Goal: Transaction & Acquisition: Book appointment/travel/reservation

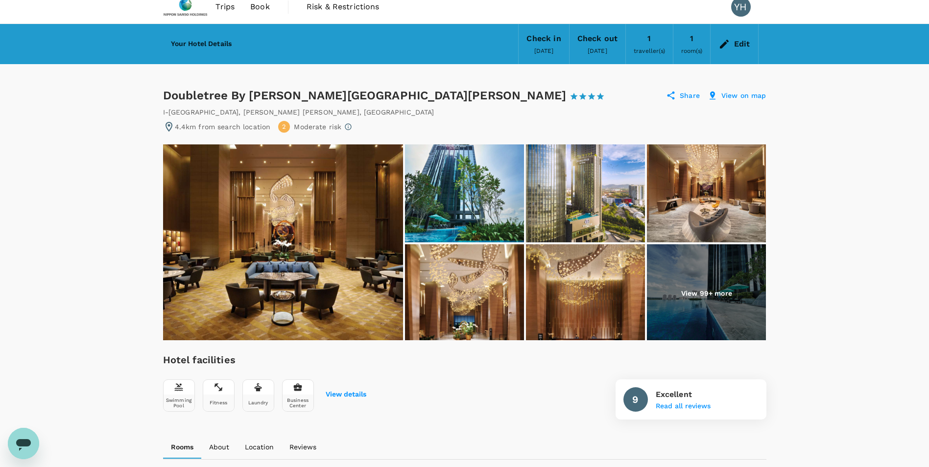
scroll to position [10, 0]
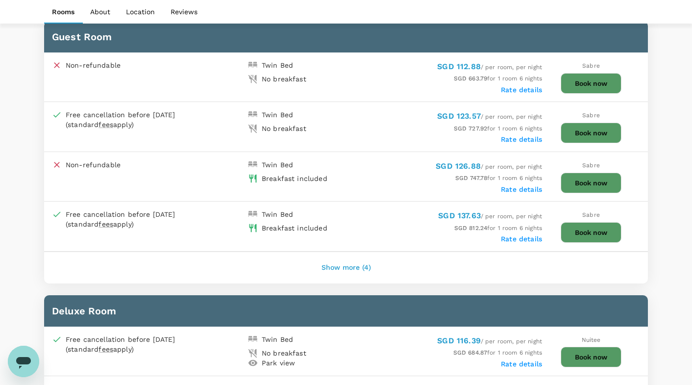
scroll to position [539, 0]
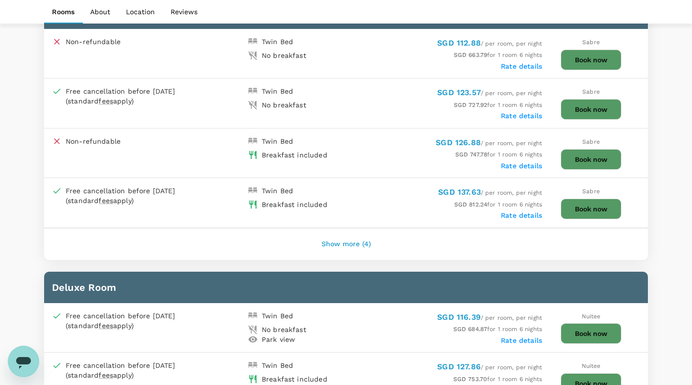
click at [339, 241] on button "Show more (4)" at bounding box center [346, 244] width 77 height 24
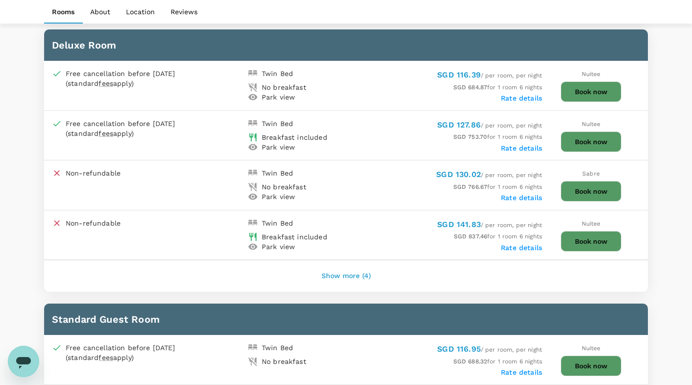
scroll to position [980, 0]
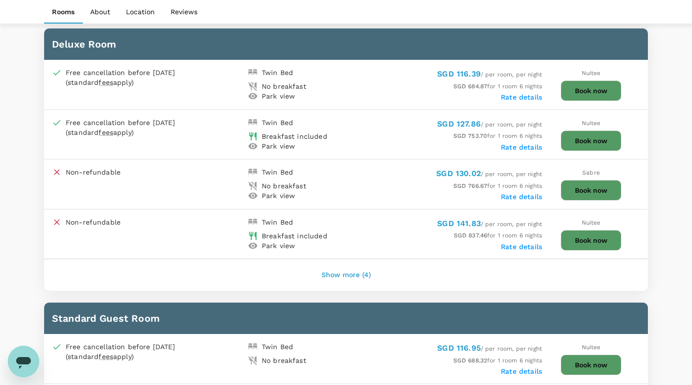
click at [339, 271] on button "Show more (4)" at bounding box center [346, 275] width 77 height 24
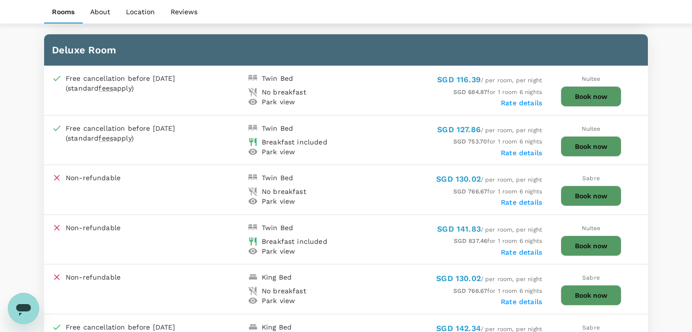
scroll to position [1029, 0]
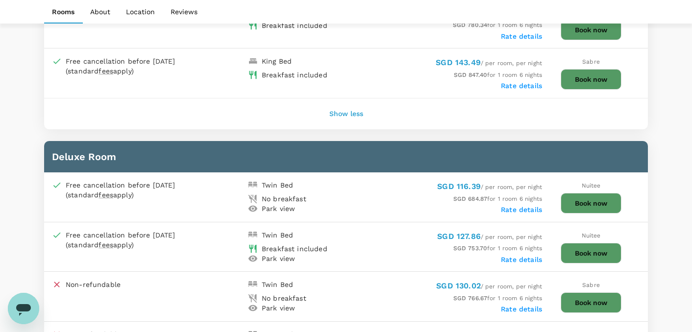
scroll to position [882, 0]
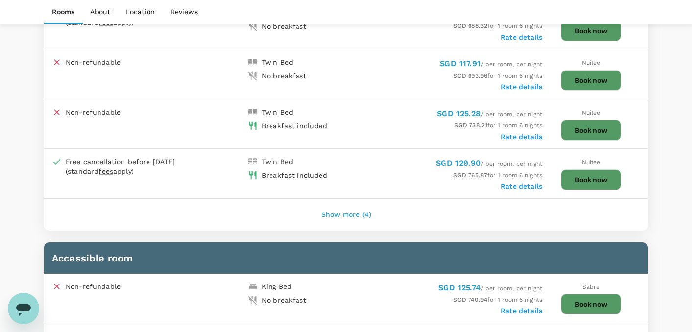
scroll to position [1519, 0]
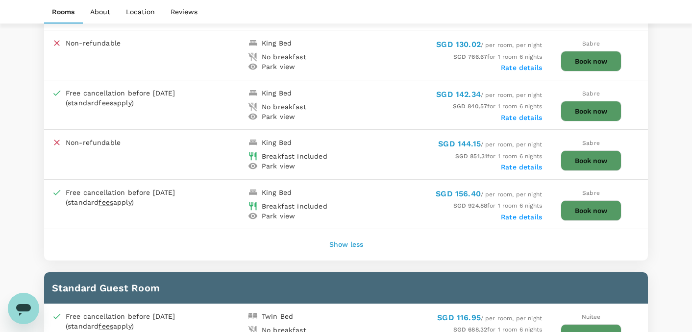
scroll to position [1225, 0]
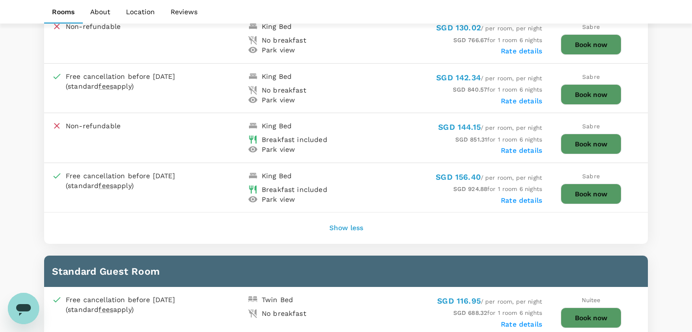
drag, startPoint x: 665, startPoint y: 205, endPoint x: 660, endPoint y: 205, distance: 4.9
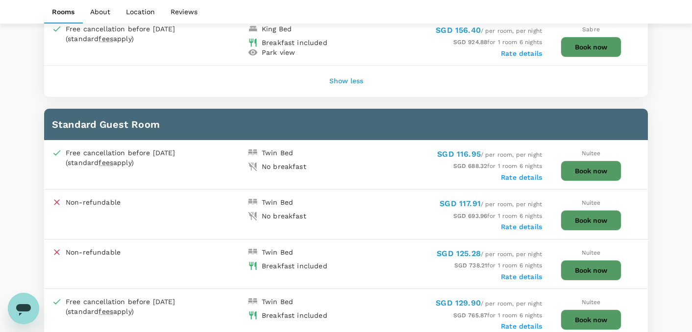
scroll to position [1421, 0]
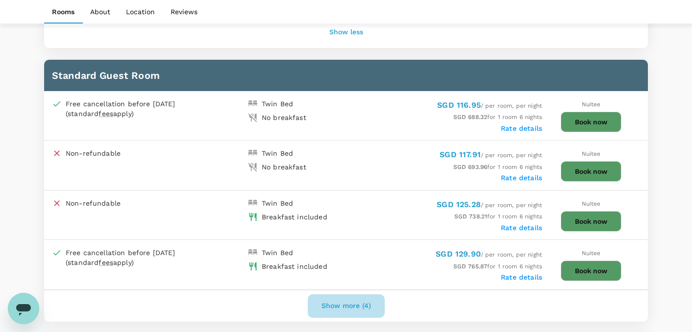
click at [349, 295] on button "Show more (4)" at bounding box center [346, 306] width 77 height 24
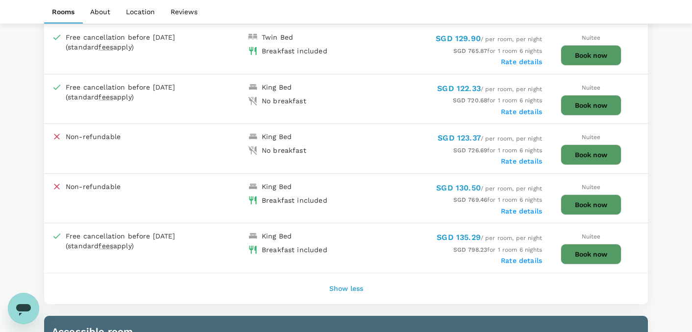
scroll to position [1666, 0]
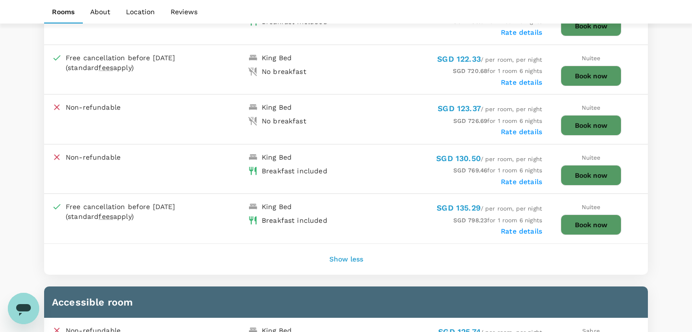
click at [467, 259] on div "Show less" at bounding box center [346, 259] width 604 height 31
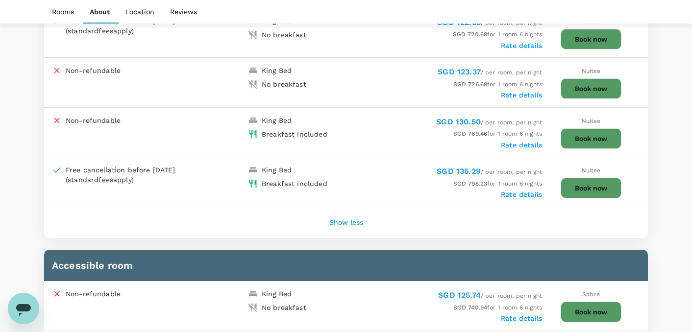
scroll to position [1715, 0]
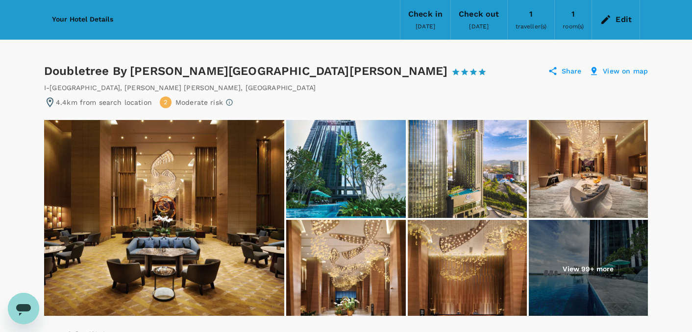
scroll to position [0, 0]
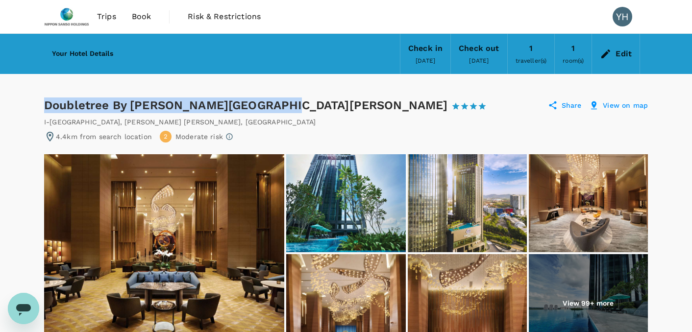
drag, startPoint x: 47, startPoint y: 104, endPoint x: 265, endPoint y: 108, distance: 218.0
click at [265, 108] on div "Doubletree By Hilton Shah Alam I City 1 Star 2 Stars 3 Stars 4 Stars 5 Stars" at bounding box center [269, 105] width 451 height 16
drag, startPoint x: 265, startPoint y: 108, endPoint x: 237, endPoint y: 105, distance: 28.1
copy div "Doubletree By [PERSON_NAME][GEOGRAPHIC_DATA][PERSON_NAME]"
click at [143, 17] on span "Book" at bounding box center [142, 17] width 20 height 12
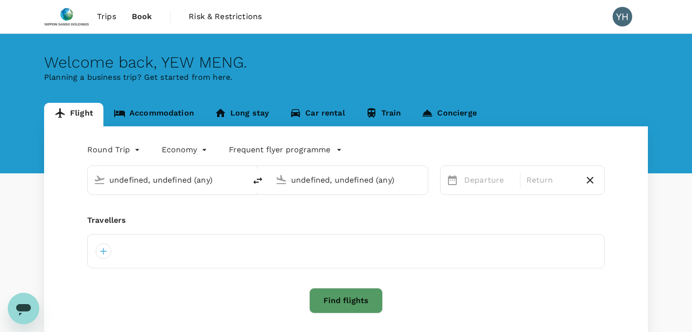
type input "Singapore Changi (SIN)"
type input "Suvarnabhumi Intl (BKK)"
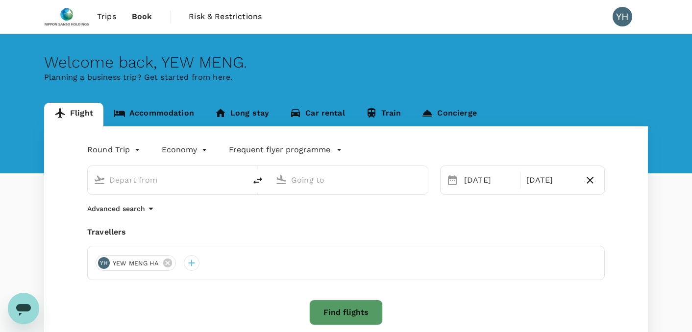
type input "Singapore Changi (SIN)"
type input "Suvarnabhumi Intl (BKK)"
type input "Singapore Changi (SIN)"
type input "Suvarnabhumi Intl (BKK)"
click at [161, 117] on link "Accommodation" at bounding box center [153, 115] width 101 height 24
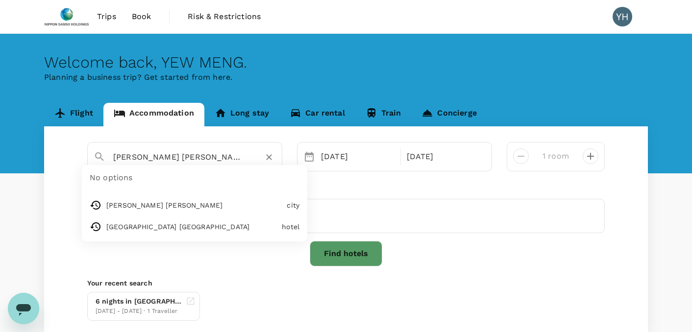
drag, startPoint x: 166, startPoint y: 156, endPoint x: 104, endPoint y: 156, distance: 61.7
click at [104, 156] on div "Shah Alam" at bounding box center [181, 153] width 190 height 25
paste input "Doubletree By [PERSON_NAME][GEOGRAPHIC_DATA][PERSON_NAME]"
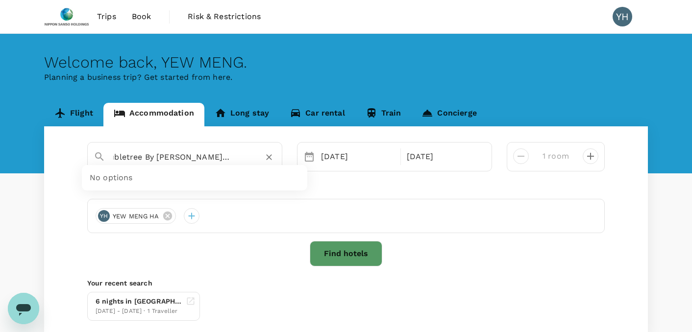
type input "Doubletree By [PERSON_NAME][GEOGRAPHIC_DATA][PERSON_NAME]"
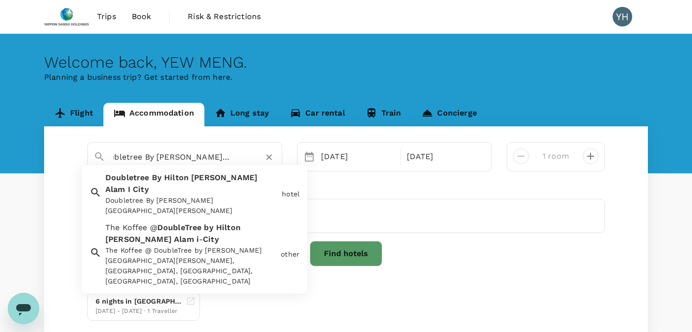
click at [151, 195] on div "Doubletree By [PERSON_NAME][GEOGRAPHIC_DATA][PERSON_NAME]" at bounding box center [191, 205] width 172 height 21
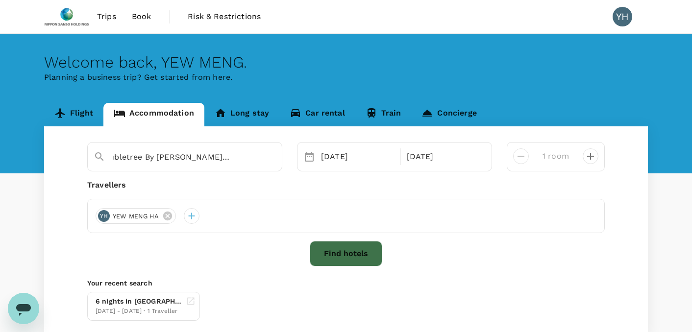
scroll to position [0, 0]
click at [332, 252] on button "Find hotels" at bounding box center [346, 253] width 73 height 25
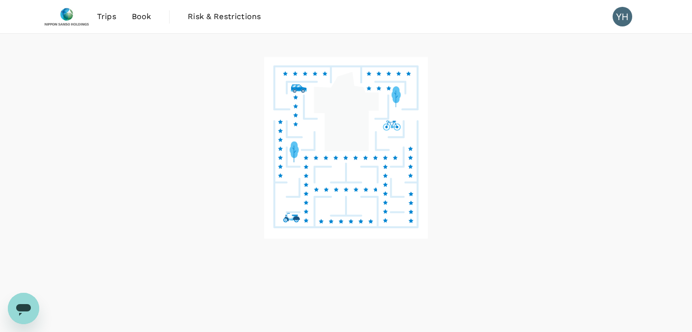
click at [659, 130] on div at bounding box center [346, 183] width 692 height 299
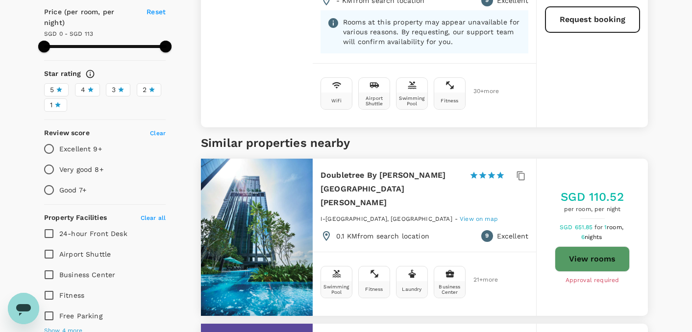
scroll to position [196, 0]
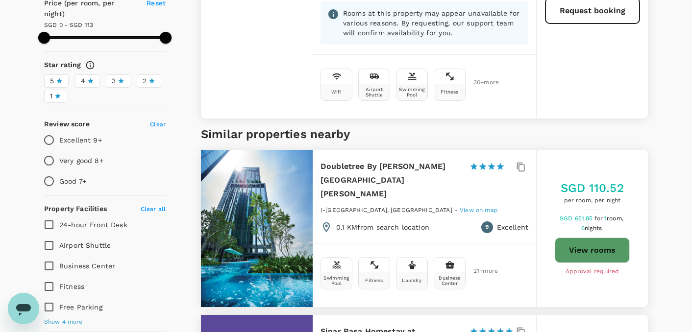
click at [592, 238] on button "View rooms" at bounding box center [592, 250] width 75 height 25
type input "112"
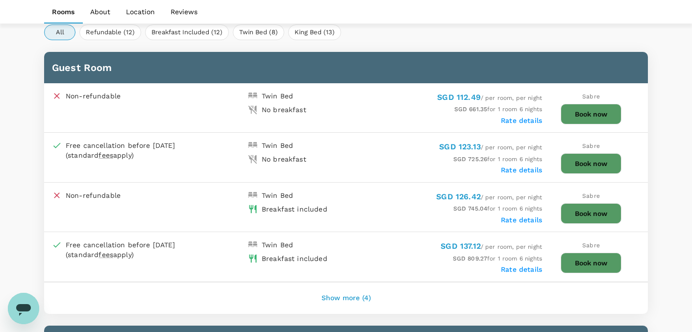
scroll to position [486, 0]
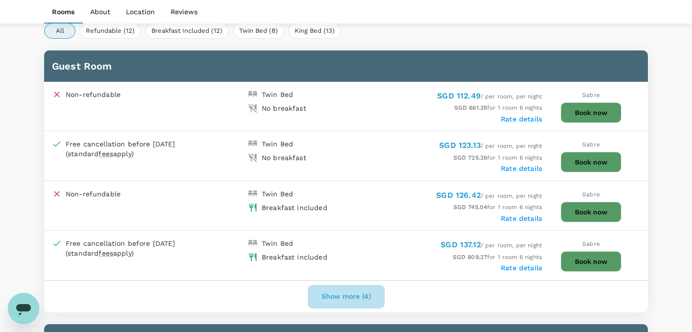
click at [347, 294] on button "Show more (4)" at bounding box center [346, 297] width 77 height 24
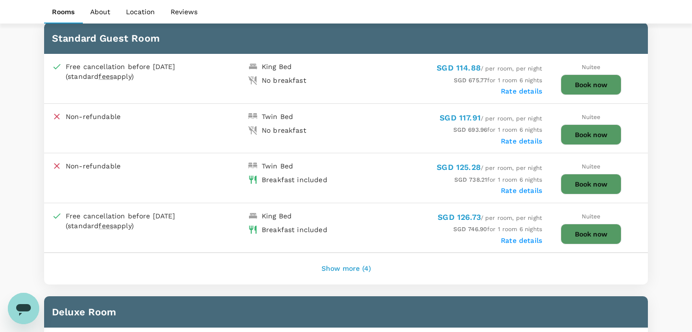
scroll to position [976, 0]
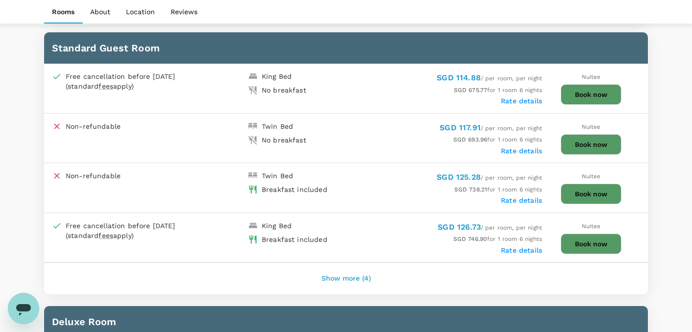
click at [344, 272] on button "Show more (4)" at bounding box center [346, 279] width 77 height 24
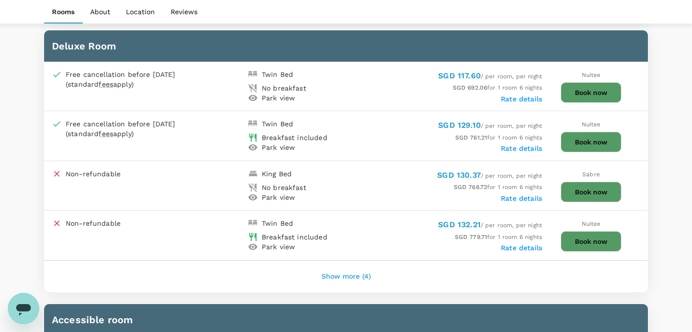
scroll to position [1466, 0]
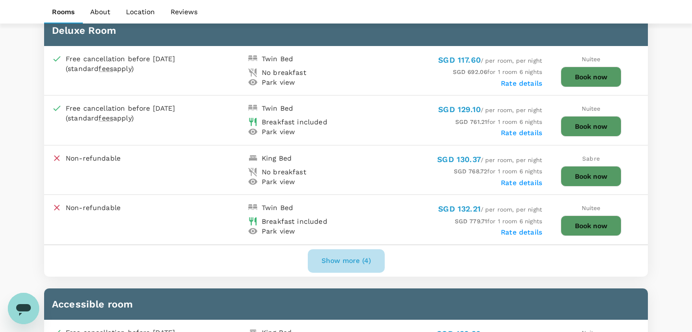
click at [342, 254] on button "Show more (4)" at bounding box center [346, 261] width 77 height 24
